Goal: Transaction & Acquisition: Obtain resource

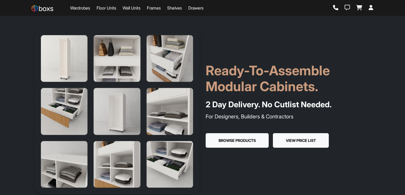
click at [306, 138] on button "View Price List" at bounding box center [301, 140] width 56 height 15
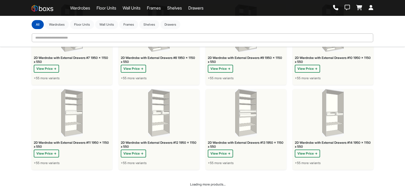
scroll to position [382, 0]
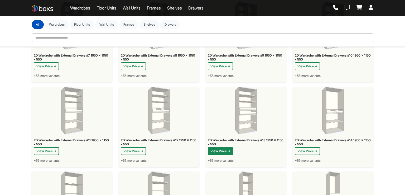
click at [224, 154] on button "View Price →" at bounding box center [220, 151] width 25 height 8
click at [311, 155] on button "View Price →" at bounding box center [307, 151] width 25 height 8
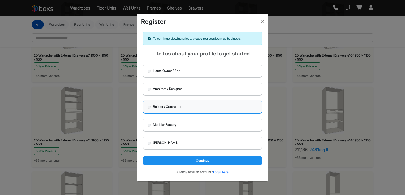
click at [208, 159] on button "Continue" at bounding box center [202, 160] width 119 height 9
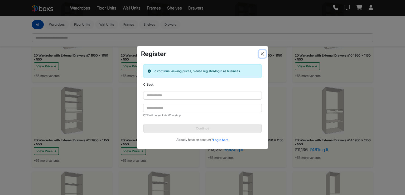
click at [260, 54] on button "Close" at bounding box center [262, 53] width 7 height 7
